Goal: Task Accomplishment & Management: Use online tool/utility

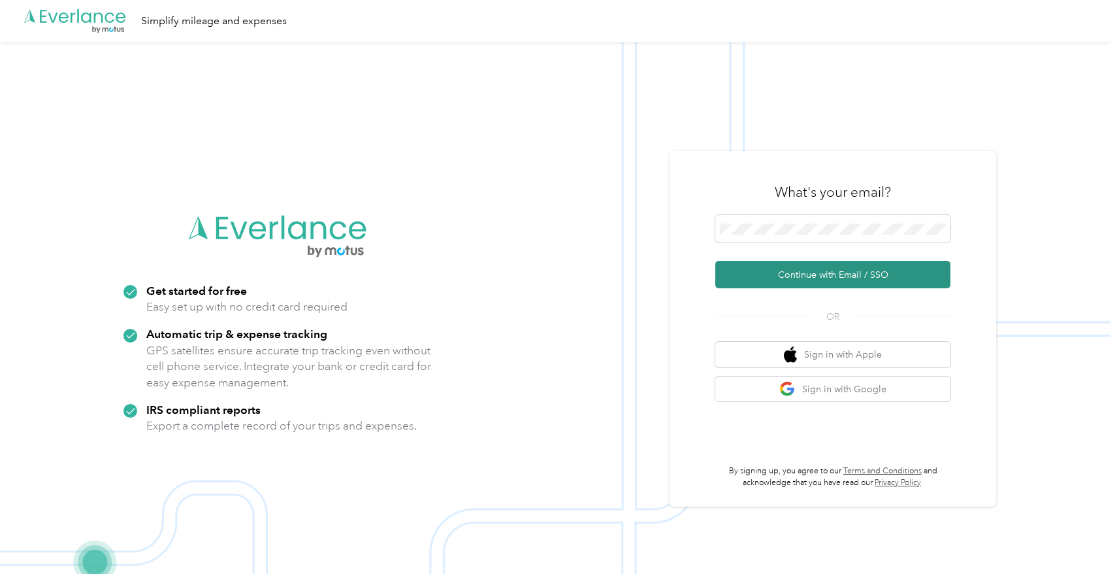
click at [820, 266] on button "Continue with Email / SSO" at bounding box center [832, 274] width 235 height 27
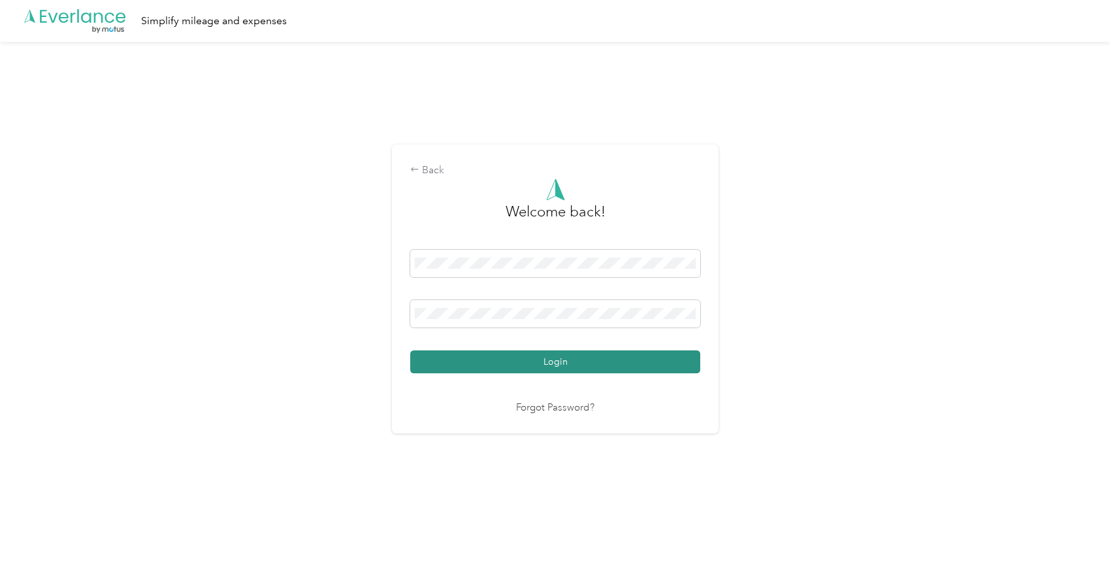
click at [585, 370] on button "Login" at bounding box center [555, 361] width 290 height 23
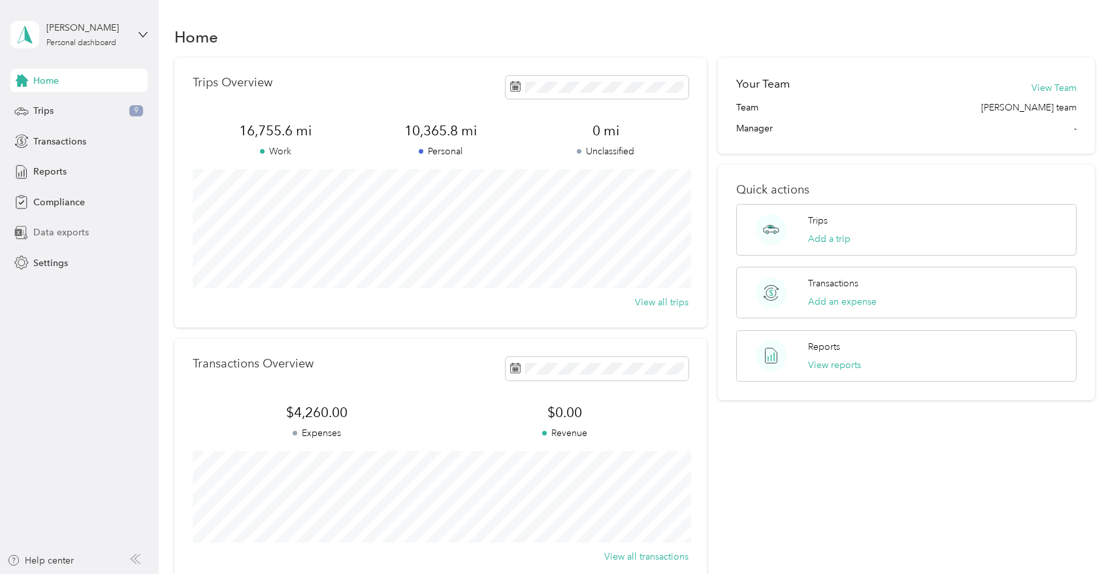
click at [65, 224] on div "Data exports" at bounding box center [78, 233] width 137 height 24
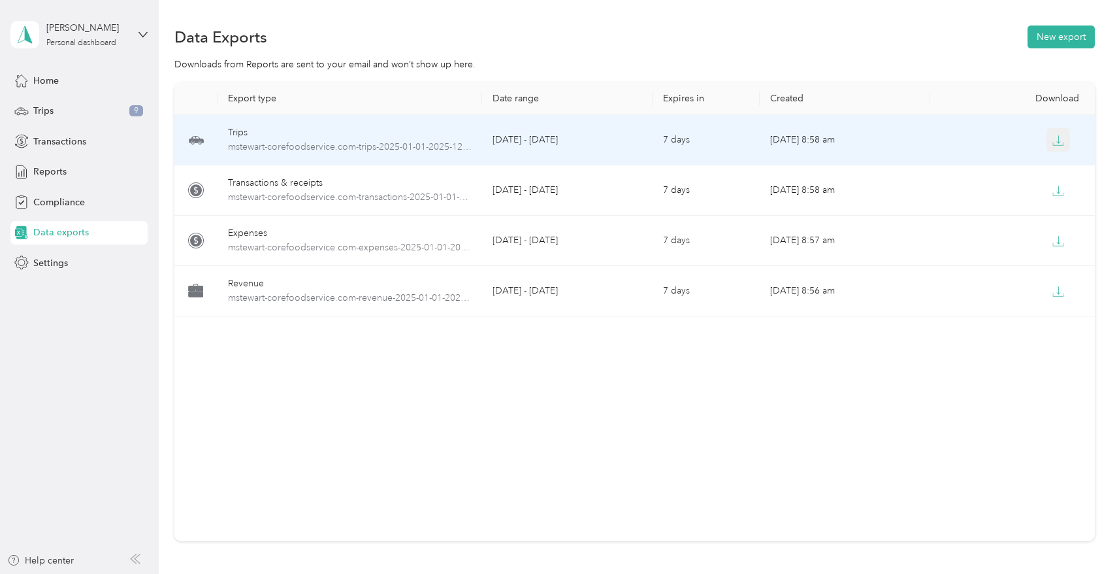
click at [1058, 146] on button "button" at bounding box center [1058, 140] width 24 height 24
